Goal: Task Accomplishment & Management: Complete application form

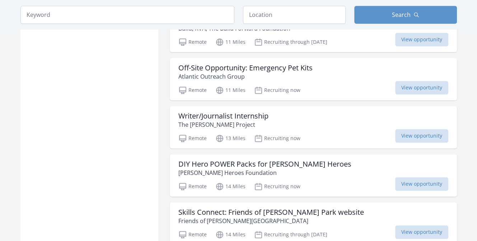
scroll to position [861, 0]
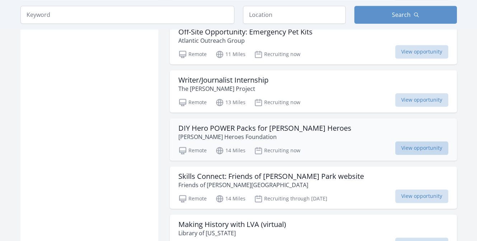
click at [409, 151] on span "View opportunity" at bounding box center [421, 148] width 53 height 14
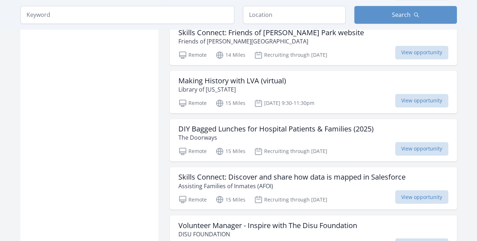
scroll to position [1041, 0]
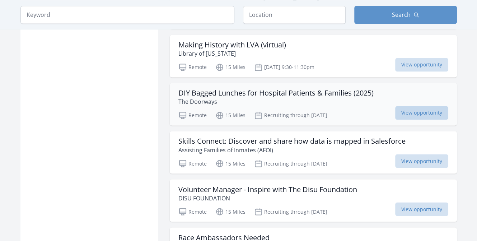
click at [419, 107] on span "View opportunity" at bounding box center [421, 113] width 53 height 14
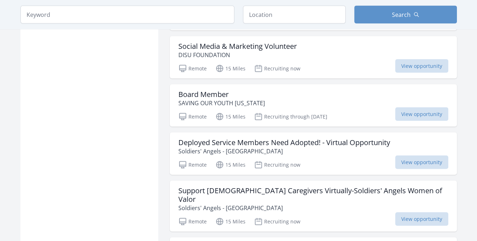
scroll to position [1364, 0]
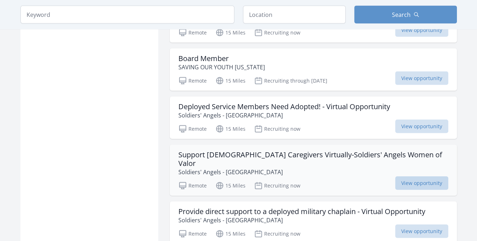
click at [417, 176] on span "View opportunity" at bounding box center [421, 183] width 53 height 14
click at [419, 176] on span "View opportunity" at bounding box center [421, 183] width 53 height 14
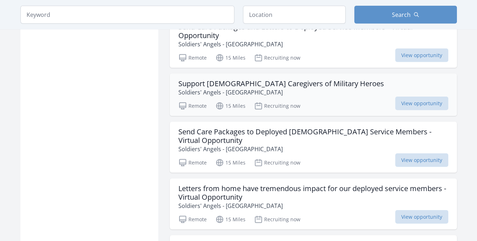
scroll to position [1723, 0]
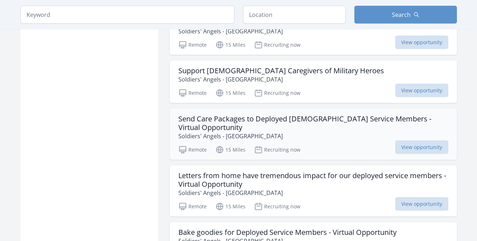
click at [393, 143] on div "Remote 15 Miles Recruiting now View opportunity" at bounding box center [313, 148] width 270 height 11
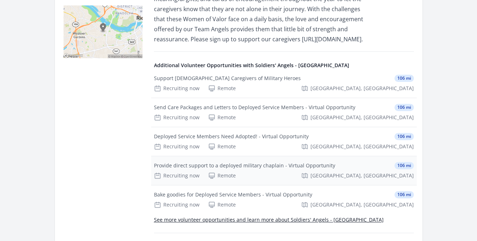
scroll to position [251, 0]
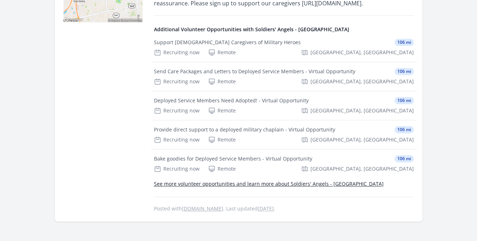
click at [296, 183] on link "See more volunteer opportunities and learn more about Soldiers' Angels - Richmo…" at bounding box center [269, 183] width 230 height 7
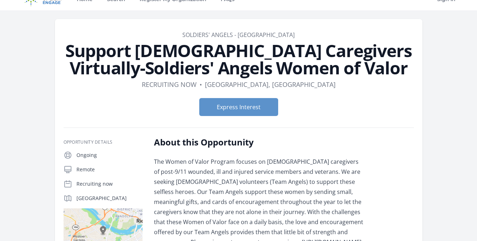
scroll to position [0, 0]
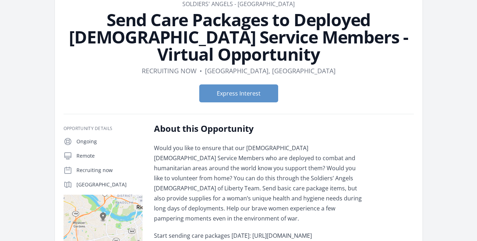
scroll to position [36, 0]
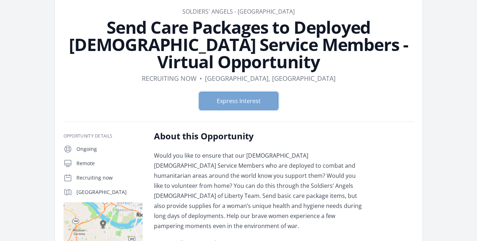
click at [230, 92] on button "Express Interest" at bounding box center [238, 101] width 79 height 18
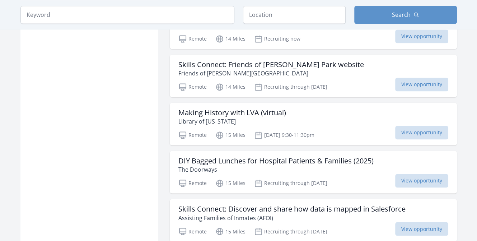
scroll to position [985, 0]
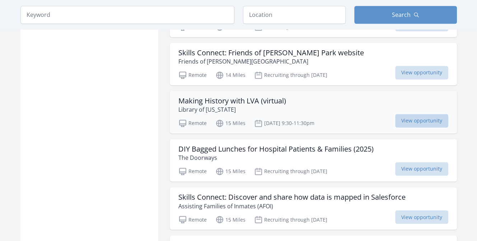
click at [429, 117] on span "View opportunity" at bounding box center [421, 121] width 53 height 14
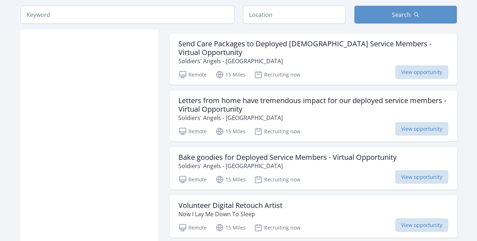
scroll to position [1811, 0]
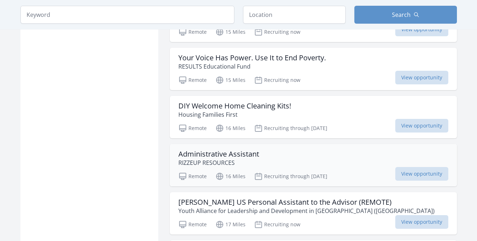
scroll to position [2098, 0]
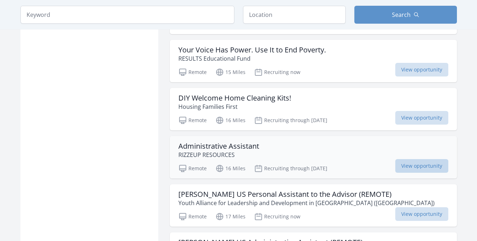
click at [409, 159] on span "View opportunity" at bounding box center [421, 166] width 53 height 14
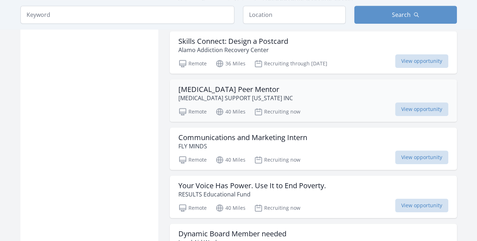
scroll to position [2816, 0]
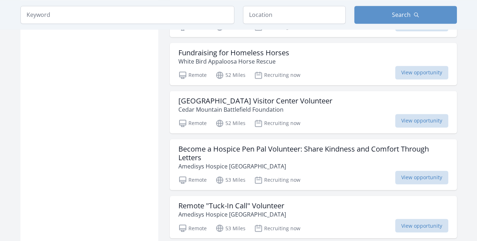
scroll to position [3390, 0]
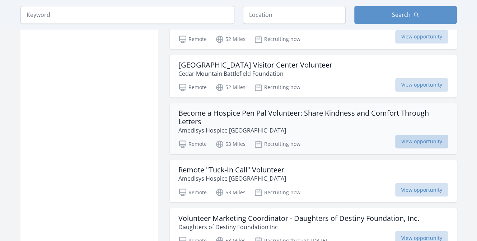
click at [417, 135] on span "View opportunity" at bounding box center [421, 142] width 53 height 14
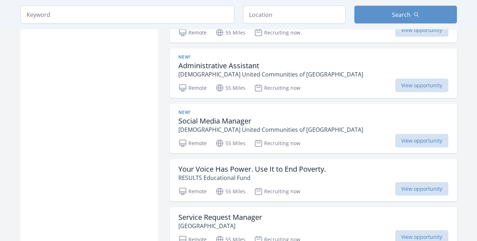
scroll to position [3821, 0]
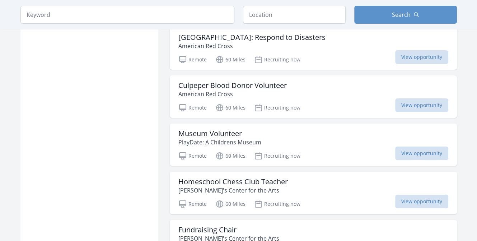
scroll to position [4718, 0]
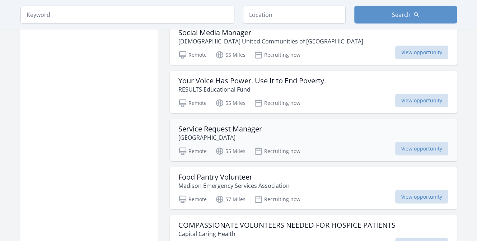
scroll to position [3821, 0]
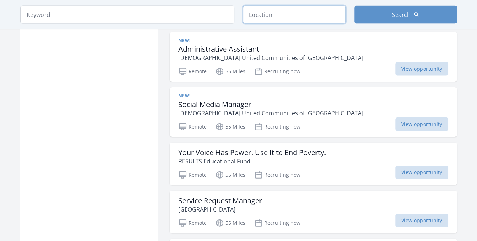
click at [309, 13] on input "text" at bounding box center [294, 15] width 103 height 18
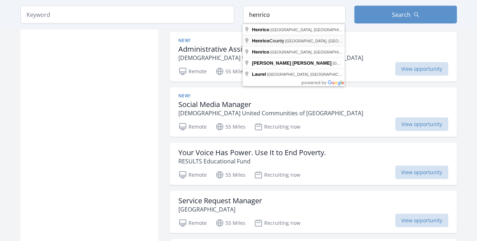
type input "Henrico County, VA, USA"
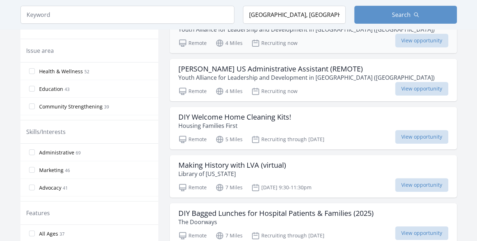
scroll to position [251, 0]
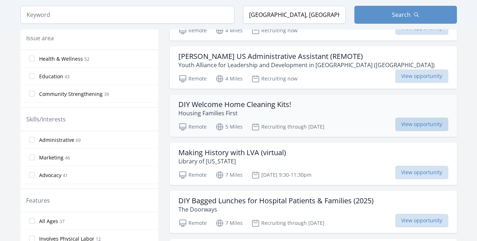
click at [405, 120] on span "View opportunity" at bounding box center [421, 124] width 53 height 14
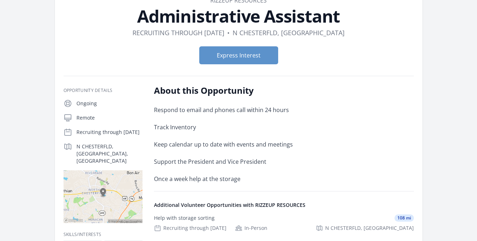
scroll to position [36, 0]
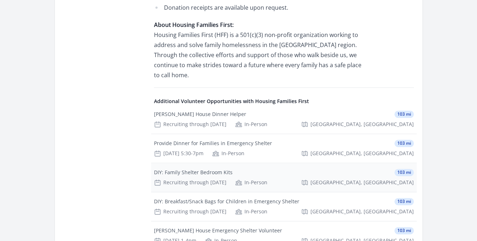
scroll to position [790, 0]
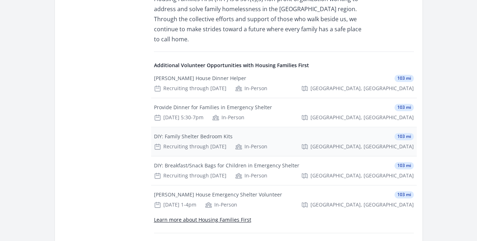
click at [167, 133] on div "DIY: Family Shelter Bedroom Kits" at bounding box center [193, 136] width 79 height 7
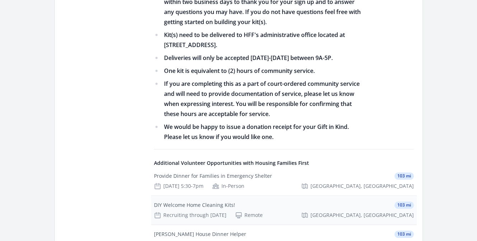
scroll to position [610, 0]
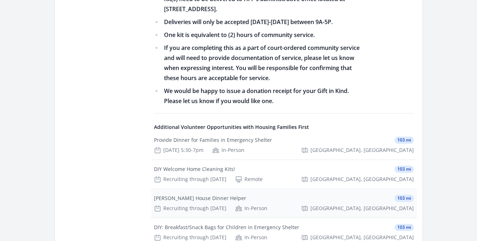
click at [187, 195] on div "[PERSON_NAME] House Dinner Helper" at bounding box center [200, 198] width 92 height 7
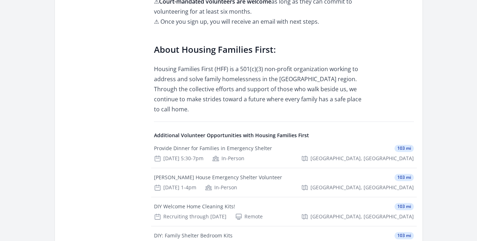
scroll to position [538, 0]
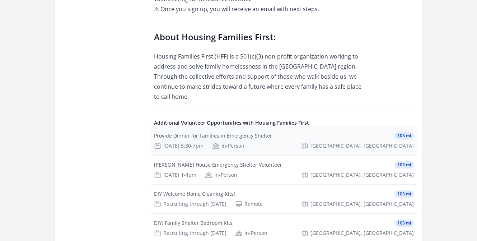
click at [199, 132] on div "Provide Dinner for Families in Emergency Shelter" at bounding box center [213, 135] width 118 height 7
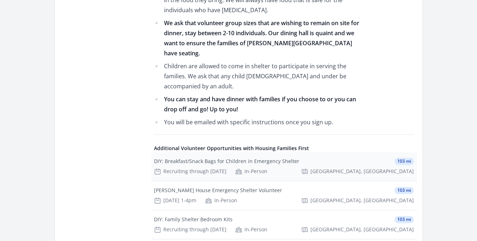
scroll to position [826, 0]
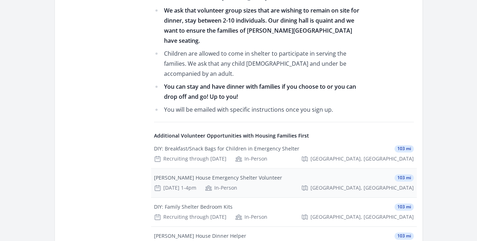
click at [188, 174] on div "[PERSON_NAME] House Emergency Shelter Volunteer" at bounding box center [218, 177] width 128 height 7
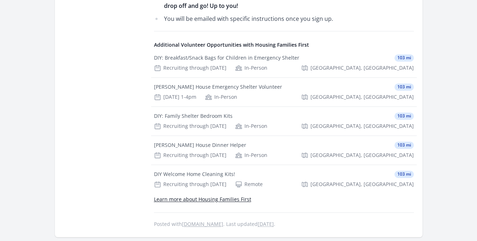
scroll to position [933, 0]
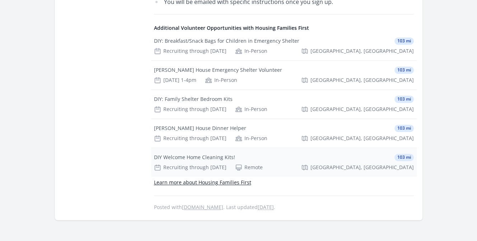
click at [177, 154] on div "DIY Welcome Home Cleaning Kits!" at bounding box center [194, 157] width 81 height 7
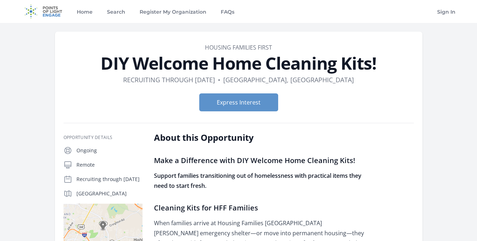
scroll to position [36, 0]
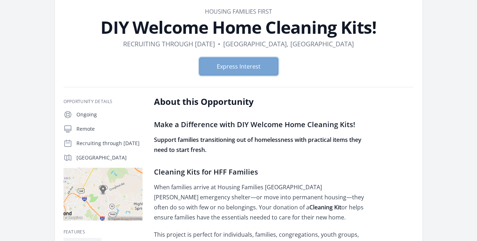
click at [233, 68] on button "Express Interest" at bounding box center [238, 66] width 79 height 18
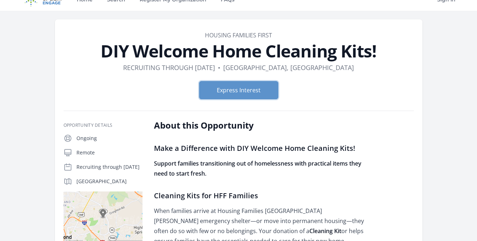
scroll to position [0, 0]
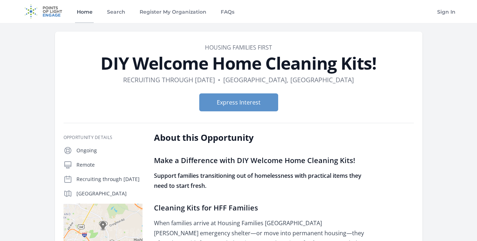
click at [86, 11] on link "Home" at bounding box center [84, 11] width 19 height 23
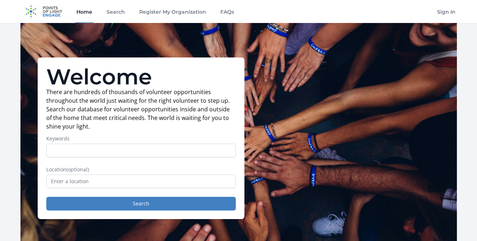
scroll to position [36, 0]
